Goal: Task Accomplishment & Management: Use online tool/utility

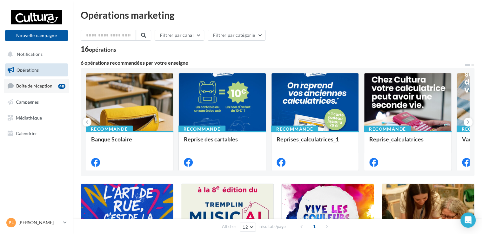
click at [40, 86] on span "Boîte de réception" at bounding box center [34, 85] width 36 height 5
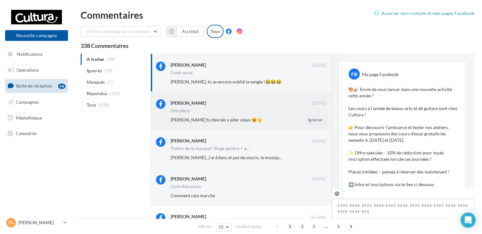
scroll to position [218, 0]
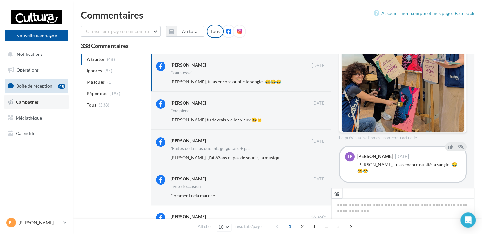
click at [38, 100] on link "Campagnes" at bounding box center [36, 102] width 65 height 13
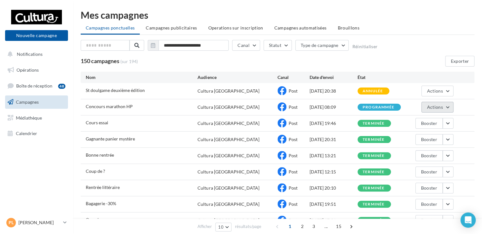
click at [436, 109] on span "Actions" at bounding box center [435, 107] width 16 height 5
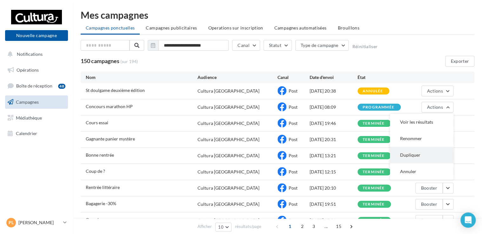
click at [412, 152] on button "Dupliquer" at bounding box center [422, 155] width 64 height 17
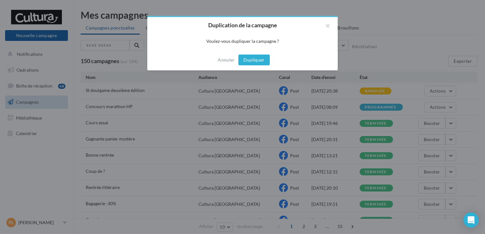
click at [248, 60] on button "Dupliquer" at bounding box center [254, 60] width 31 height 11
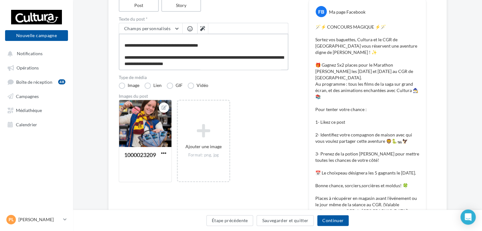
scroll to position [112, 0]
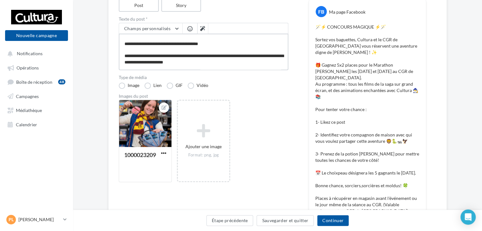
click at [216, 41] on textarea "**********" at bounding box center [204, 52] width 170 height 37
type textarea "**********"
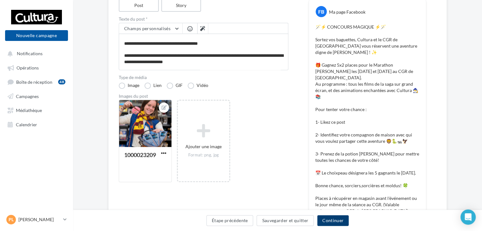
scroll to position [112, 0]
click at [326, 219] on button "Continuer" at bounding box center [332, 220] width 31 height 11
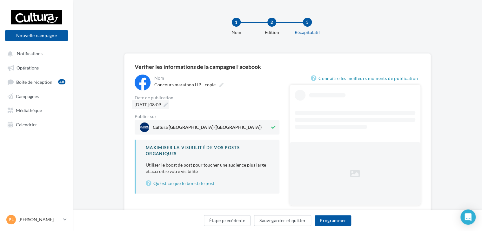
click at [168, 105] on icon at bounding box center [166, 105] width 4 height 4
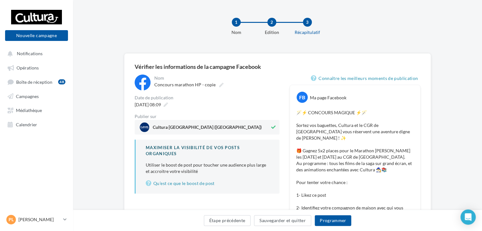
click at [206, 103] on div "07/09/2025 à 08:09" at bounding box center [207, 104] width 145 height 9
click at [168, 106] on icon at bounding box center [166, 105] width 4 height 4
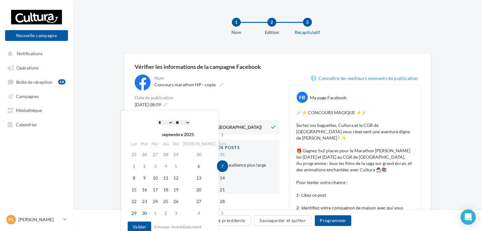
click at [188, 122] on select "** ** ** ** ** **" at bounding box center [182, 122] width 16 height 5
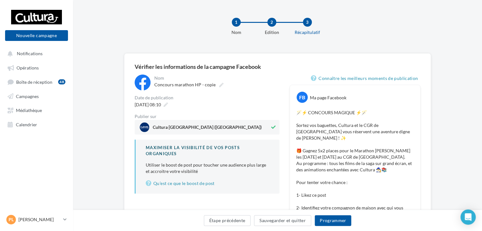
click at [220, 96] on div "Date de publication" at bounding box center [207, 98] width 145 height 4
click at [328, 221] on button "Programmer" at bounding box center [333, 220] width 37 height 11
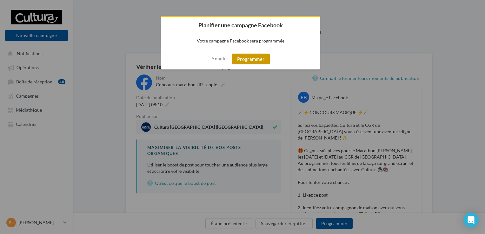
click at [254, 59] on button "Programmer" at bounding box center [251, 59] width 38 height 11
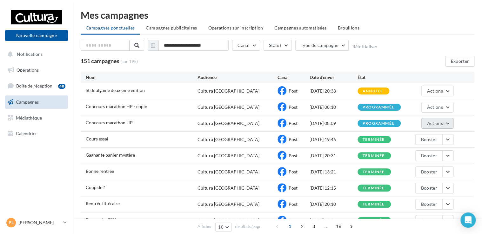
click at [447, 121] on button "Actions" at bounding box center [438, 123] width 32 height 11
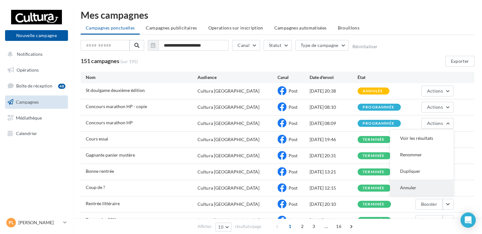
click at [415, 185] on button "Annuler" at bounding box center [422, 188] width 64 height 17
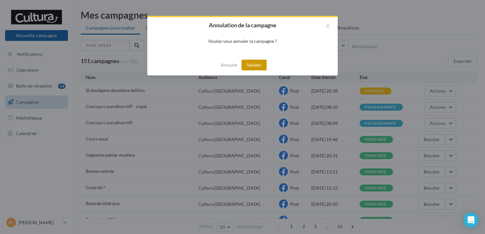
click at [255, 63] on button "Valider" at bounding box center [254, 65] width 25 height 11
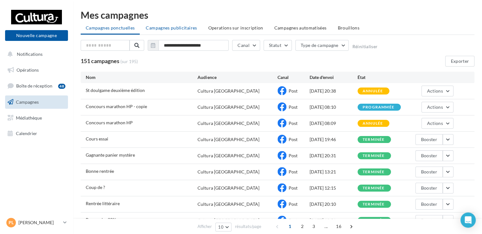
click at [172, 29] on span "Campagnes publicitaires" at bounding box center [171, 27] width 51 height 5
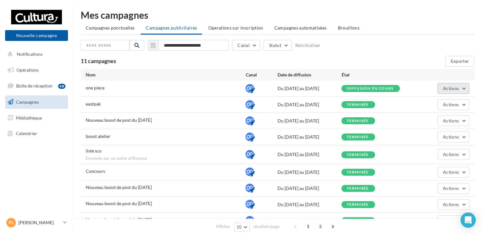
click at [460, 88] on button "Actions" at bounding box center [454, 88] width 32 height 11
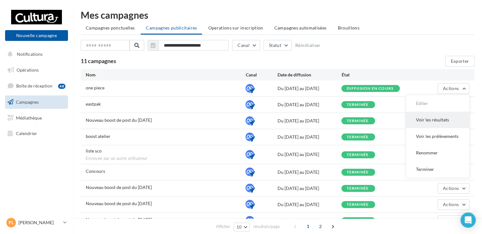
click at [429, 124] on button "Voir les résultats" at bounding box center [438, 120] width 64 height 17
